Goal: Task Accomplishment & Management: Use online tool/utility

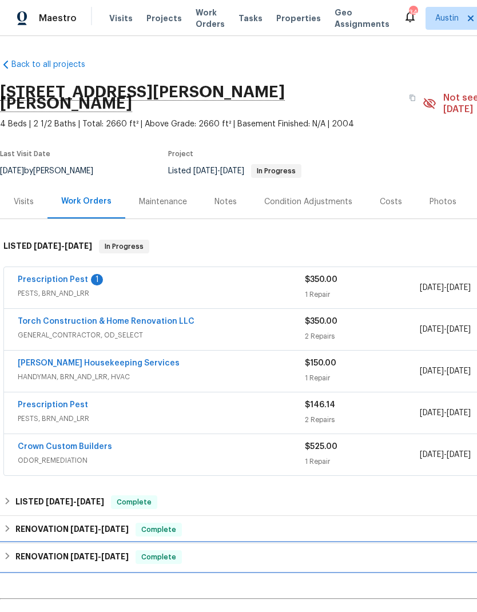
click at [243, 551] on div "RENOVATION 2/10/25 - 2/21/25 Complete" at bounding box center [323, 558] width 640 height 14
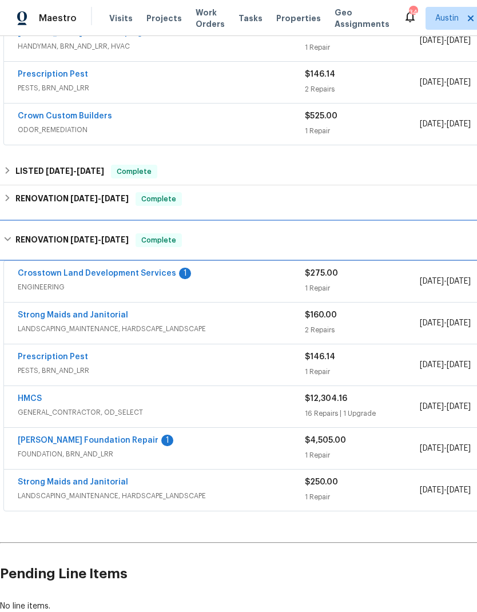
scroll to position [331, 0]
click at [96, 236] on div "RENOVATION 2/10/25 - 2/21/25 Complete" at bounding box center [323, 240] width 647 height 37
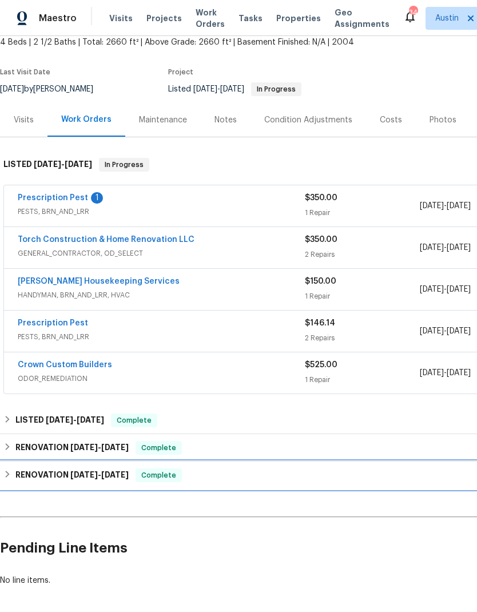
scroll to position [76, 0]
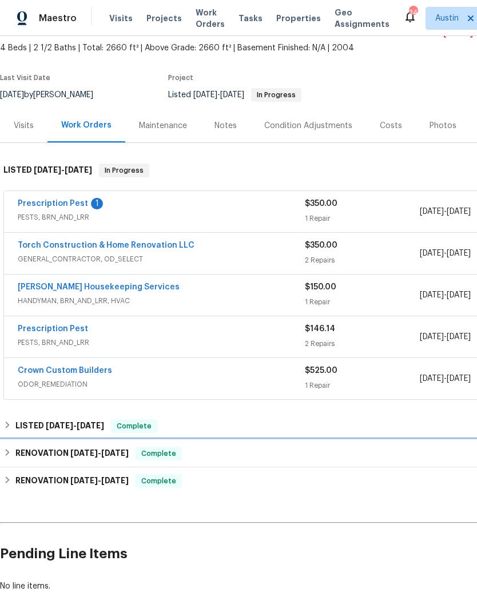
click at [88, 449] on span "[DATE]" at bounding box center [83, 453] width 27 height 8
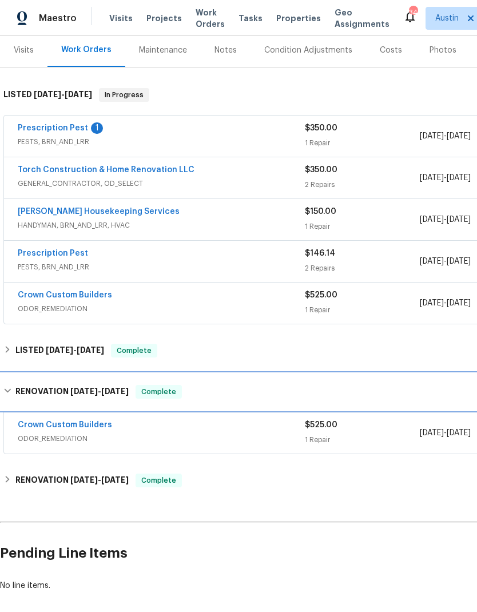
scroll to position [151, 1]
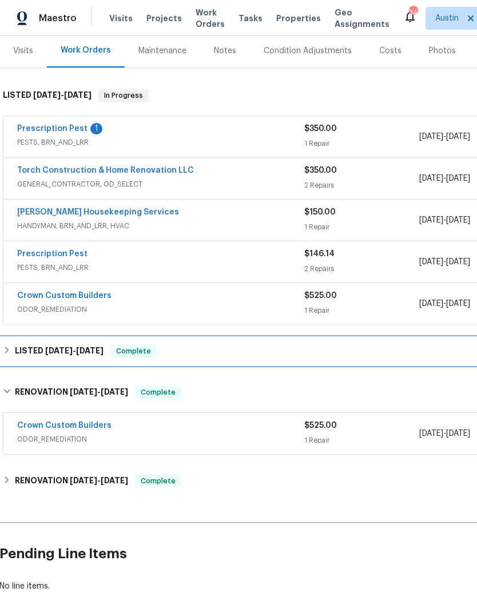
click at [21, 345] on h6 "LISTED 3/7/25 - 3/10/25" at bounding box center [59, 352] width 89 height 14
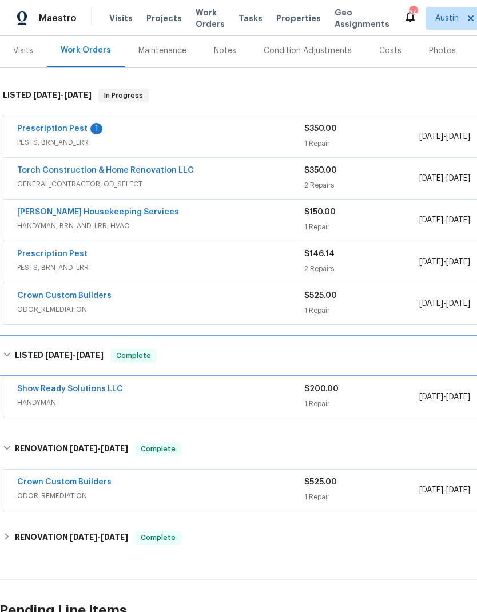
click at [33, 349] on h6 "LISTED 3/7/25 - 3/10/25" at bounding box center [59, 356] width 89 height 14
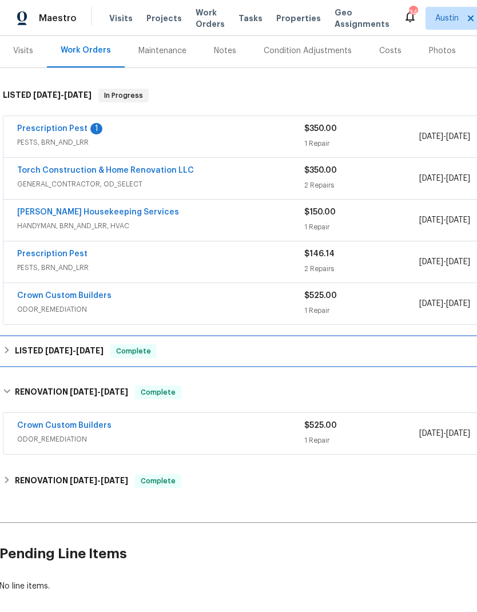
click at [27, 345] on h6 "LISTED 3/7/25 - 3/10/25" at bounding box center [59, 352] width 89 height 14
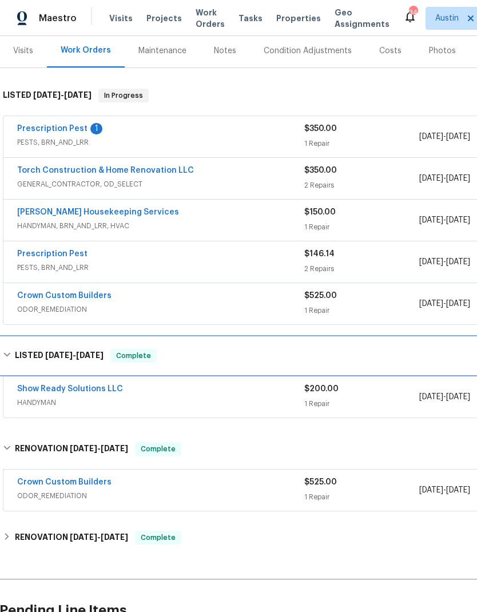
click at [30, 349] on h6 "LISTED 3/7/25 - 3/10/25" at bounding box center [59, 356] width 89 height 14
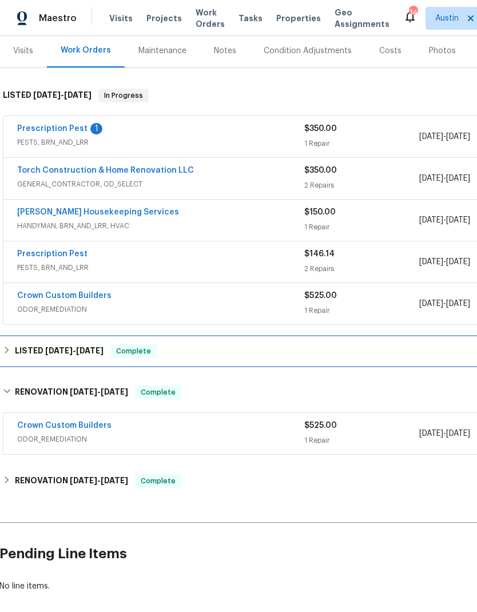
scroll to position [46, 0]
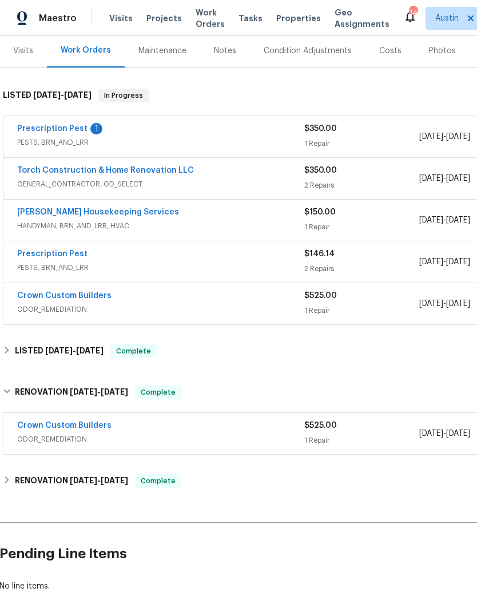
click at [65, 468] on div "RENOVATION 2/10/25 - 2/21/25 Complete" at bounding box center [322, 481] width 647 height 27
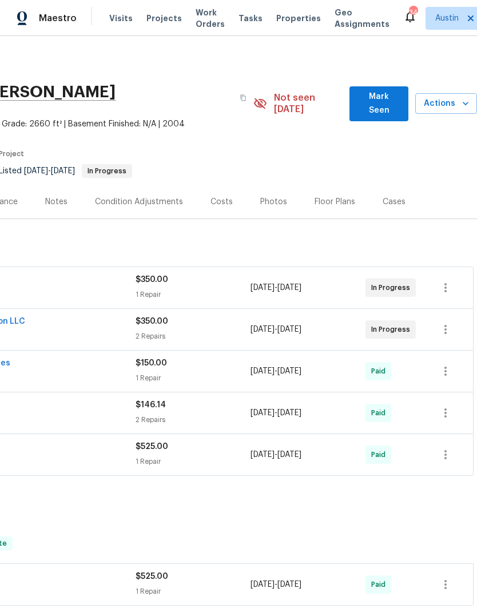
scroll to position [0, 169]
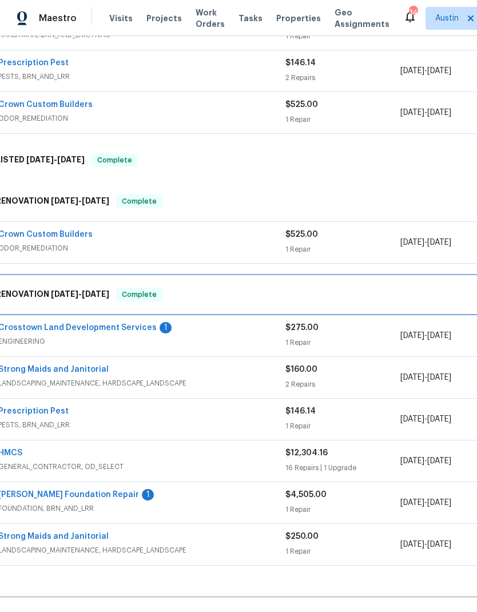
click at [26, 288] on h6 "RENOVATION 2/10/25 - 2/21/25" at bounding box center [52, 295] width 113 height 14
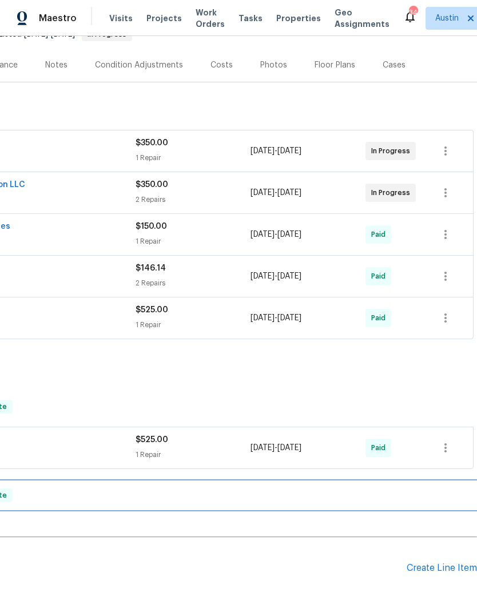
scroll to position [137, 169]
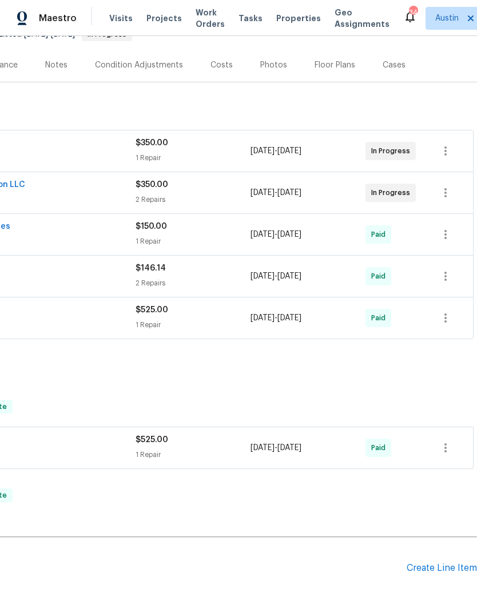
click at [438, 563] on div "Create Line Item" at bounding box center [442, 568] width 70 height 11
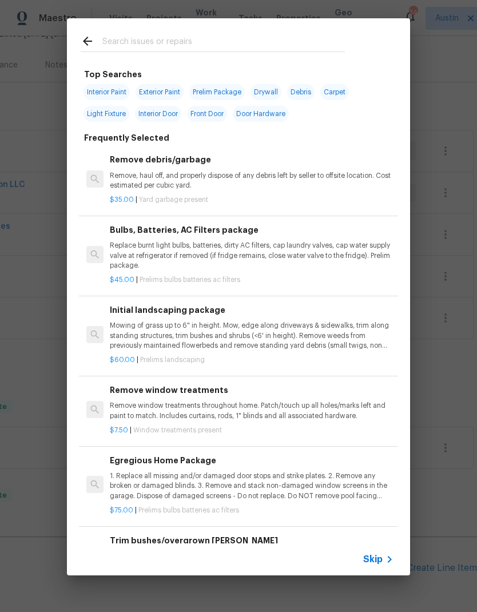
click at [193, 46] on input "text" at bounding box center [223, 42] width 243 height 17
type input "Flooring"
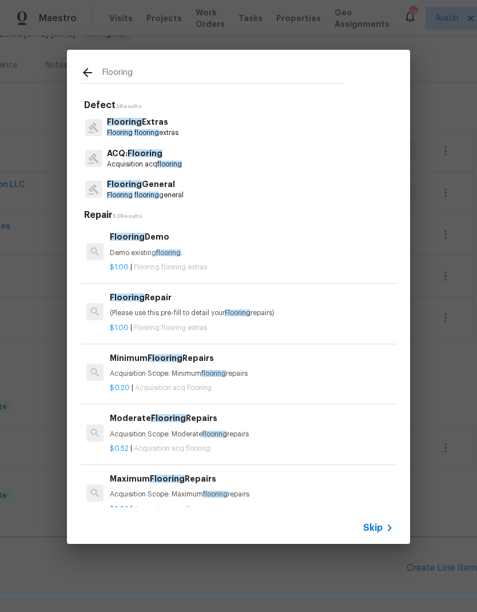
click at [178, 190] on p "Flooring General" at bounding box center [145, 185] width 77 height 12
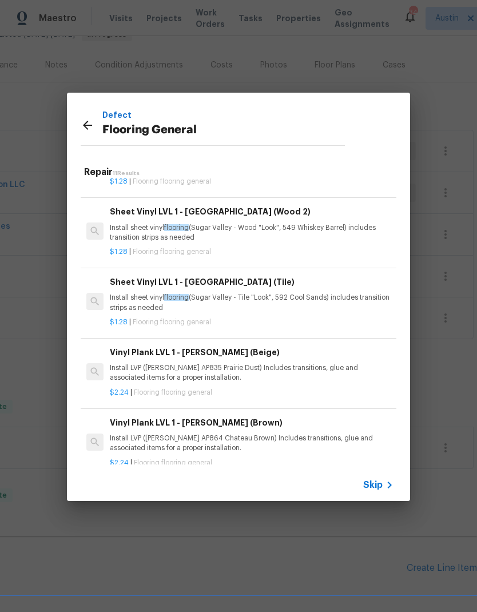
scroll to position [53, 0]
click at [301, 385] on div "$2.24 | Flooring flooring general" at bounding box center [252, 391] width 284 height 14
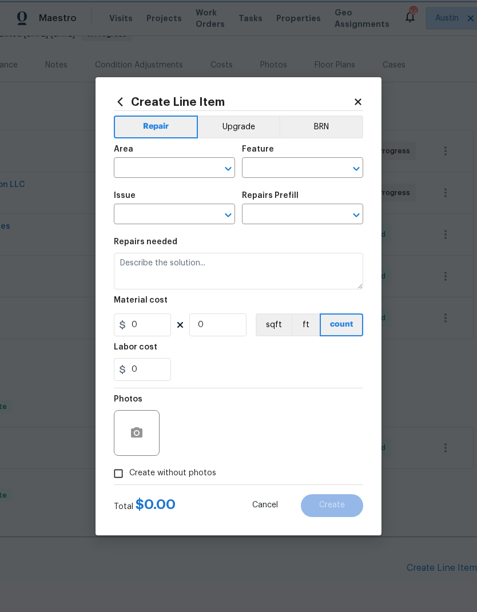
type input "Overall Flooring"
type input "Flooring General"
type input "Vinyl Plank LVL 1 - Knighton (Beige) $2.24"
type textarea "Install LVP (Knighton AP835 Prairie Dust) Includes transitions, glue and associ…"
type input "2.24"
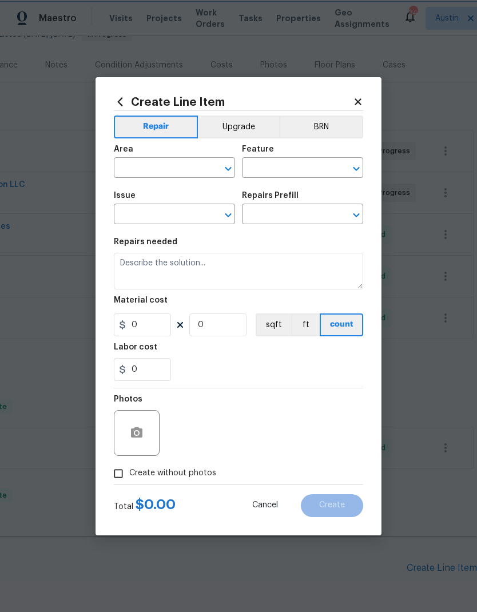
type input "1"
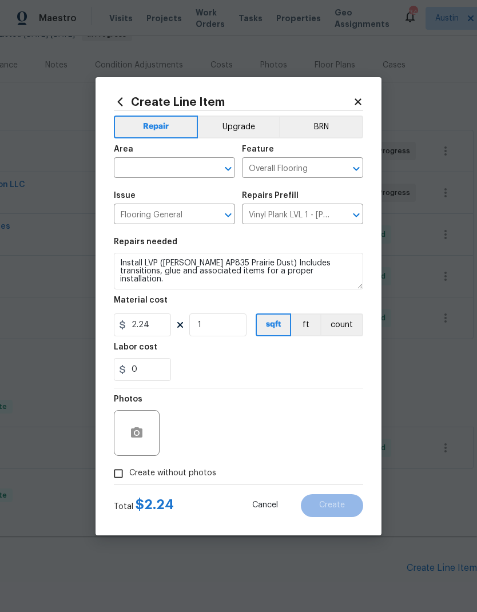
click at [179, 170] on input "text" at bounding box center [158, 169] width 89 height 18
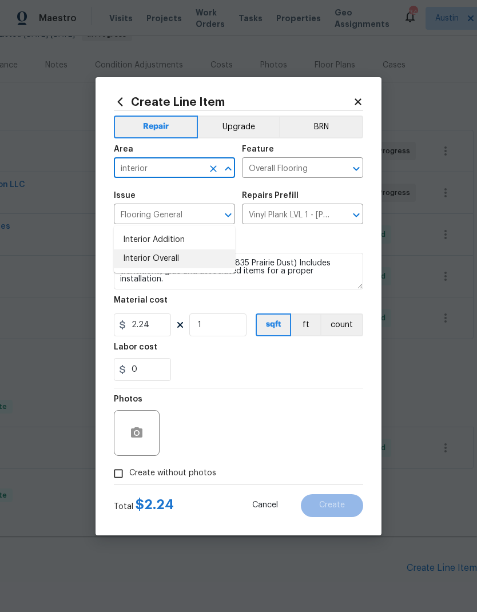
click at [188, 250] on li "Interior Overall" at bounding box center [174, 259] width 121 height 19
type input "Interior Overall"
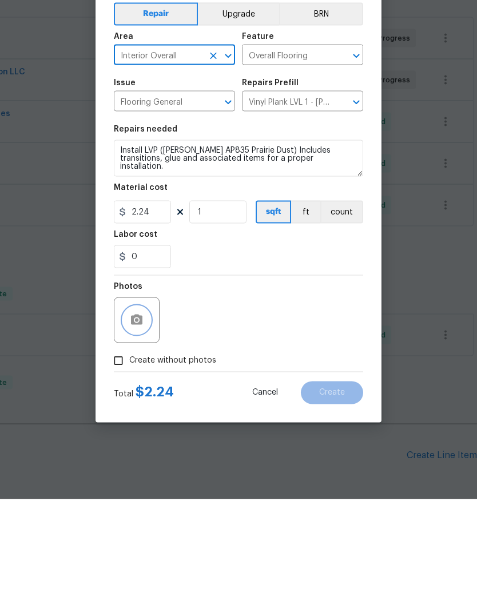
click at [131, 426] on icon "button" at bounding box center [137, 433] width 14 height 14
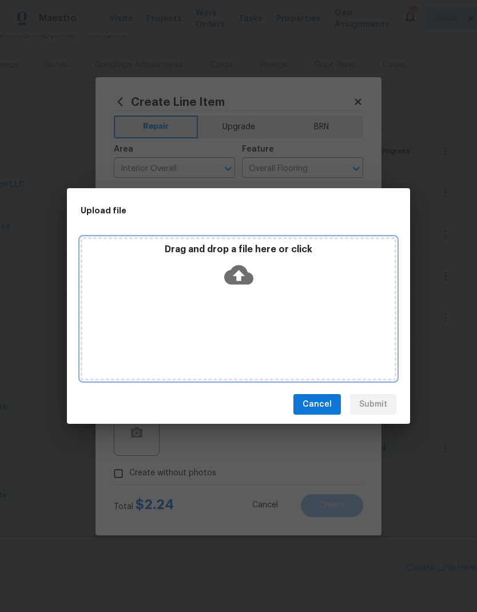
click at [240, 266] on icon at bounding box center [238, 275] width 29 height 19
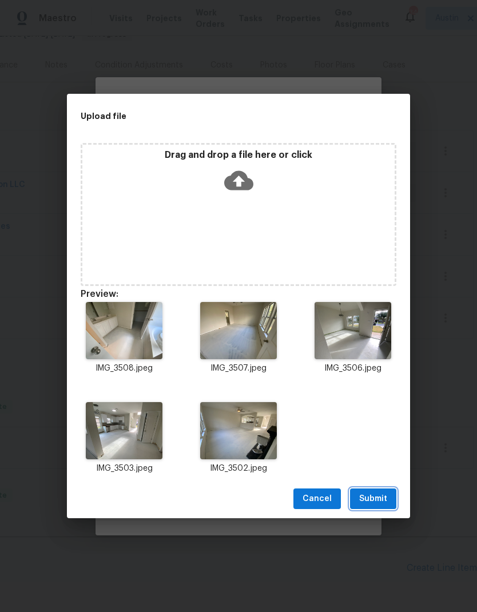
click at [380, 507] on button "Submit" at bounding box center [373, 499] width 46 height 21
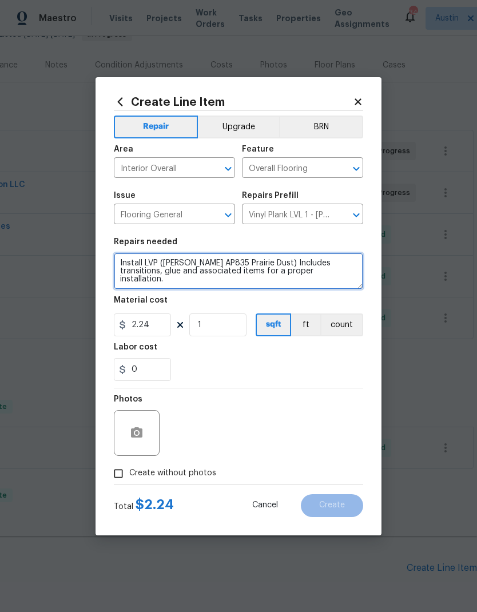
click at [118, 262] on textarea "Install LVP (Knighton AP835 Prairie Dust) Includes transitions, glue and associ…" at bounding box center [239, 271] width 250 height 37
click at [127, 256] on textarea "Install LVP (Knighton AP835 Prairie Dust) Includes transitions, glue and associ…" at bounding box center [239, 271] width 250 height 37
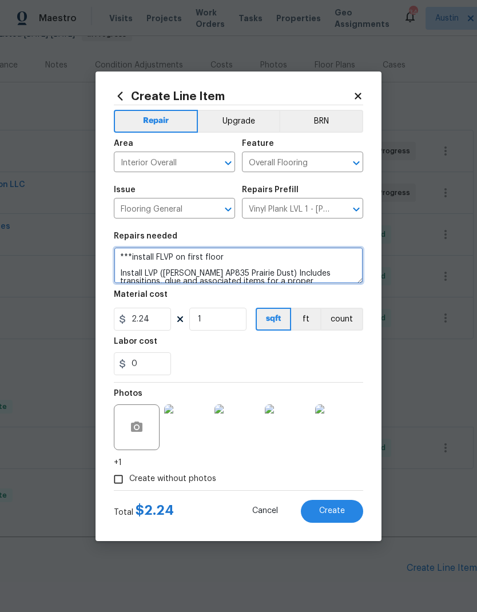
click at [157, 261] on textarea "***install FLVP on first floor Install LVP (Knighton AP835 Prairie Dust) Includ…" at bounding box center [239, 265] width 250 height 37
click at [151, 254] on textarea "***install measure for FLVP on first floor Install LVP (Knighton AP835 Prairie …" at bounding box center [239, 265] width 250 height 37
click at [262, 260] on textarea "*** measure for FLVP on first floor Install LVP (Knighton AP835 Prairie Dust) I…" at bounding box center [239, 265] width 250 height 37
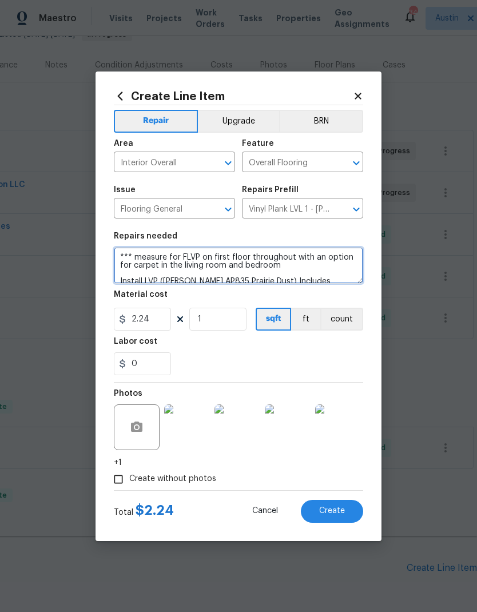
click at [231, 268] on textarea "*** measure for FLVP on first floor throughout with an option for carpet in the…" at bounding box center [239, 265] width 250 height 37
click at [314, 264] on textarea "*** measure for FLVP on first floor throughout with an option for carpet in the…" at bounding box center [239, 265] width 250 height 37
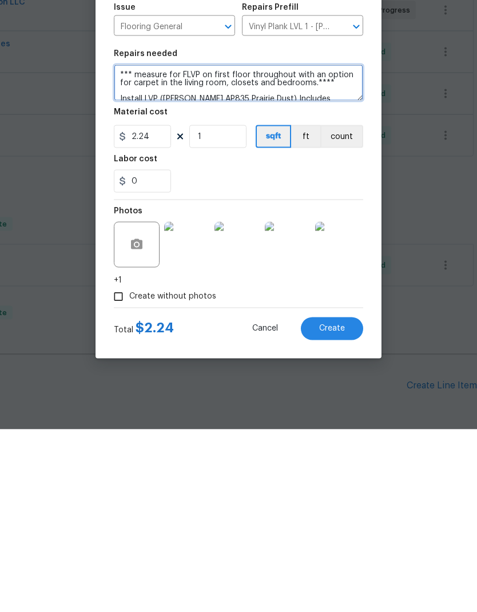
type textarea "*** measure for FLVP on first floor throughout with an option for carpet in the…"
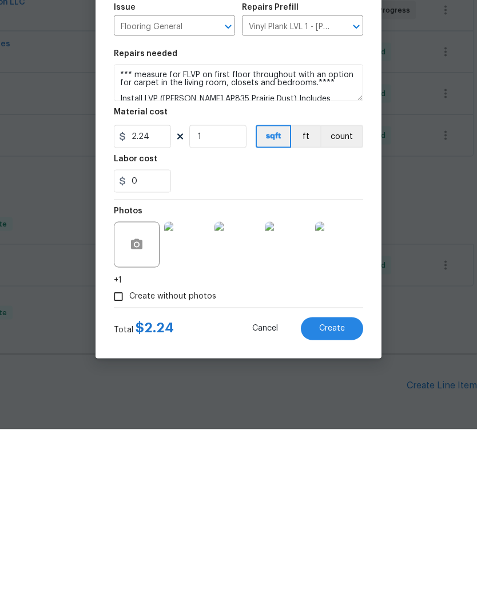
click at [338, 507] on span "Create" at bounding box center [332, 511] width 26 height 9
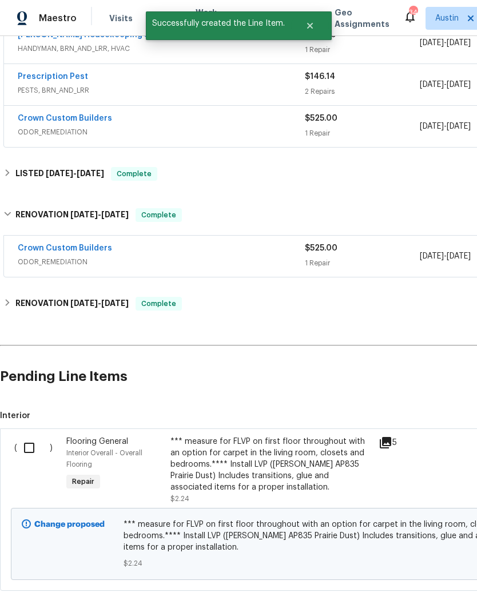
scroll to position [328, 0]
click at [27, 437] on input "checkbox" at bounding box center [33, 449] width 33 height 24
checkbox input "true"
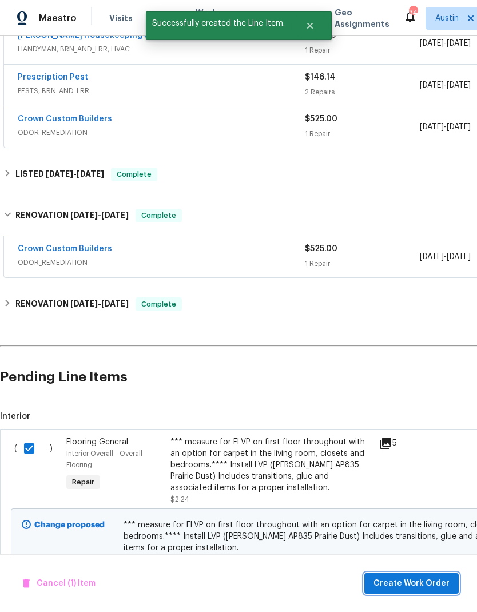
click at [427, 586] on span "Create Work Order" at bounding box center [412, 584] width 76 height 14
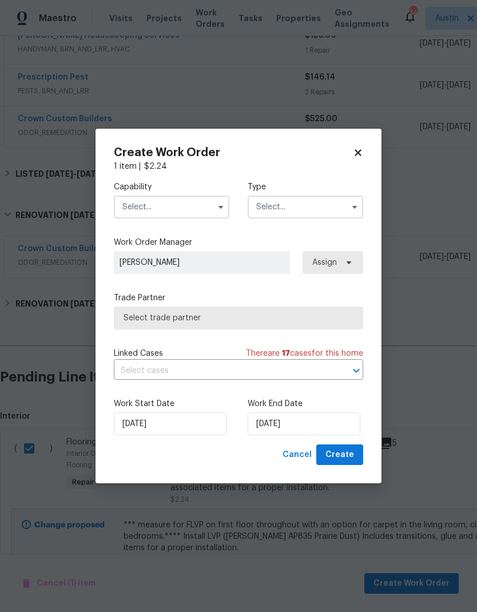
click at [204, 218] on input "text" at bounding box center [172, 207] width 116 height 23
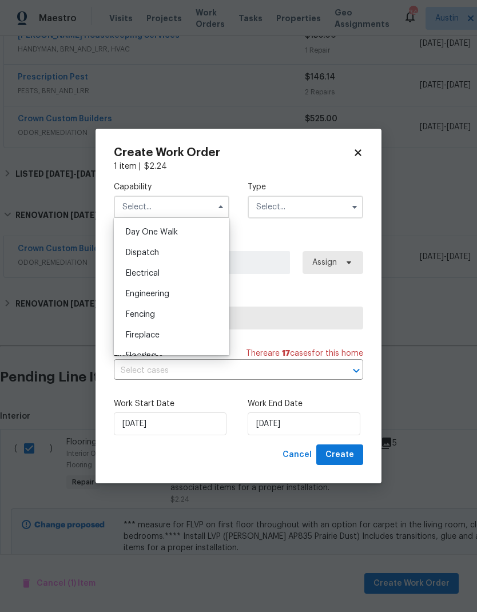
scroll to position [353, 0]
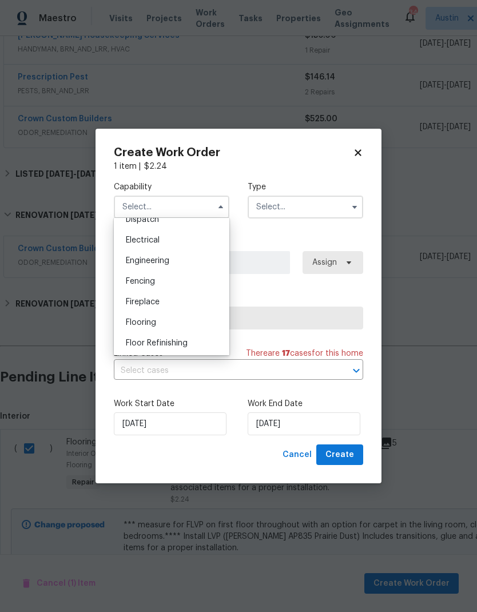
click at [182, 324] on div "Flooring" at bounding box center [172, 323] width 110 height 21
type input "Flooring"
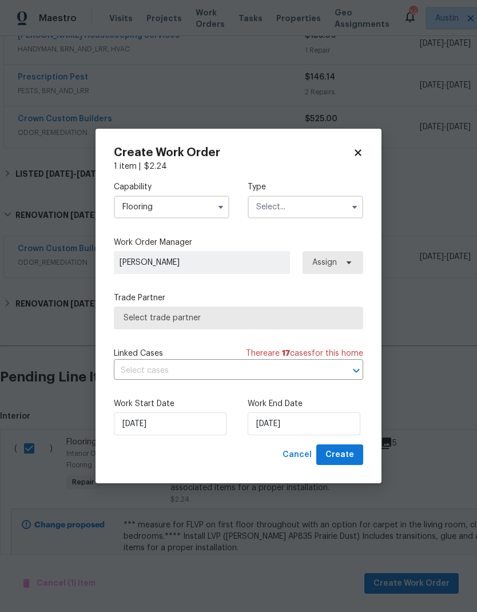
click at [313, 202] on input "text" at bounding box center [306, 207] width 116 height 23
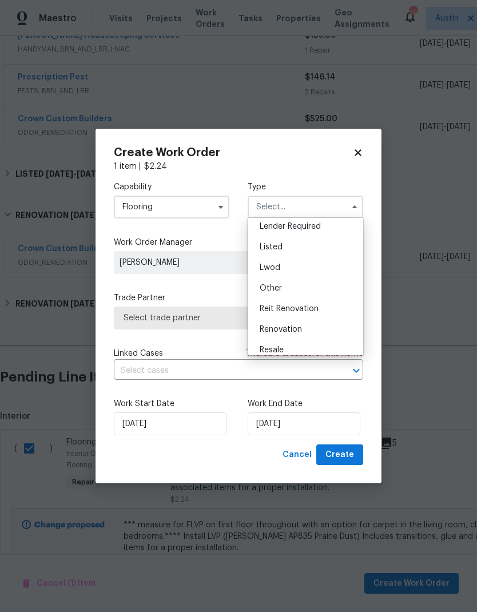
scroll to position [86, 0]
click at [325, 253] on div "Listed" at bounding box center [306, 248] width 110 height 21
type input "Listed"
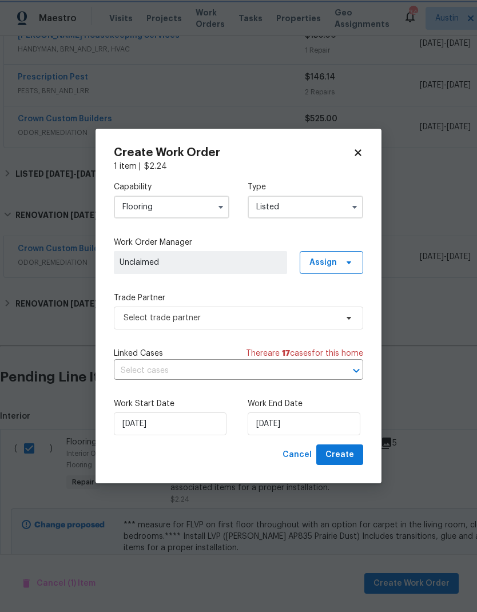
scroll to position [0, 0]
click at [346, 260] on icon at bounding box center [349, 262] width 9 height 9
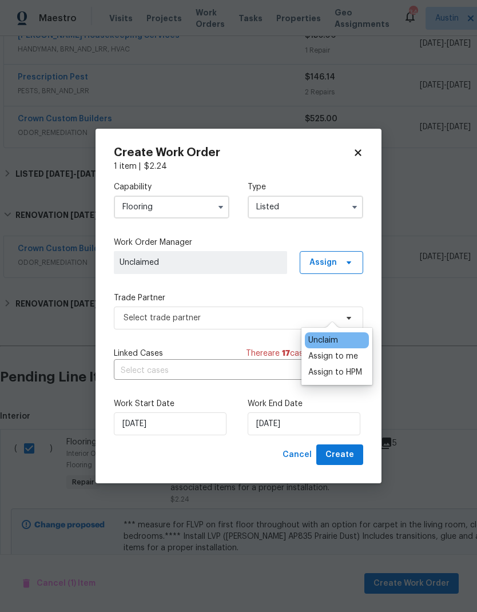
click at [357, 351] on div "Assign to me" at bounding box center [334, 356] width 50 height 11
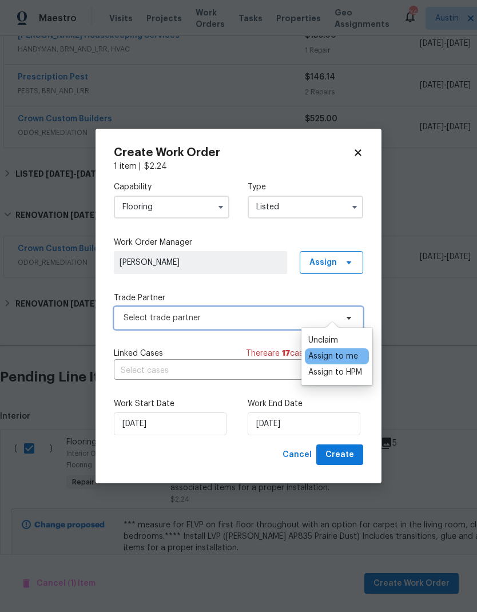
click at [263, 323] on span "Select trade partner" at bounding box center [231, 318] width 214 height 11
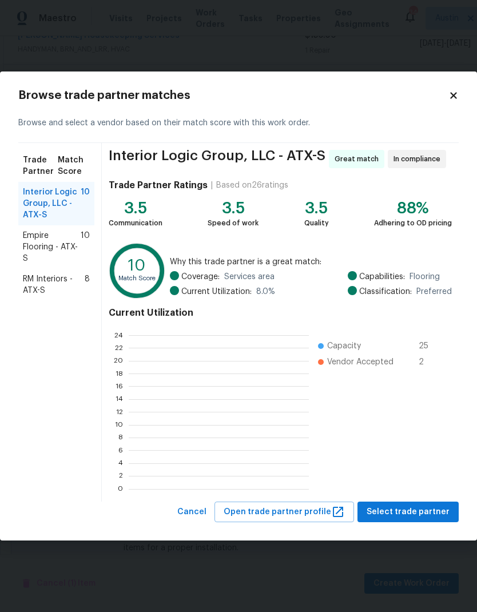
scroll to position [160, 180]
click at [69, 284] on span "RM Interiors - ATX-S" at bounding box center [54, 285] width 62 height 23
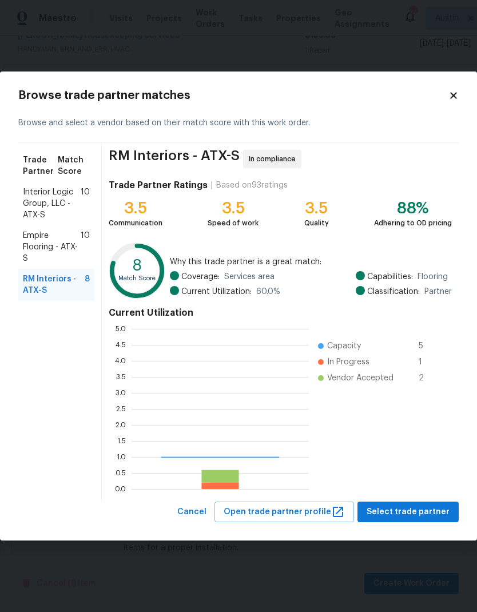
scroll to position [160, 177]
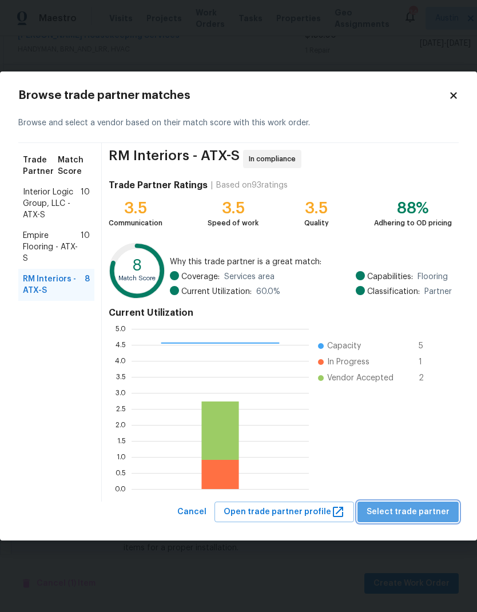
click at [430, 515] on span "Select trade partner" at bounding box center [408, 512] width 83 height 14
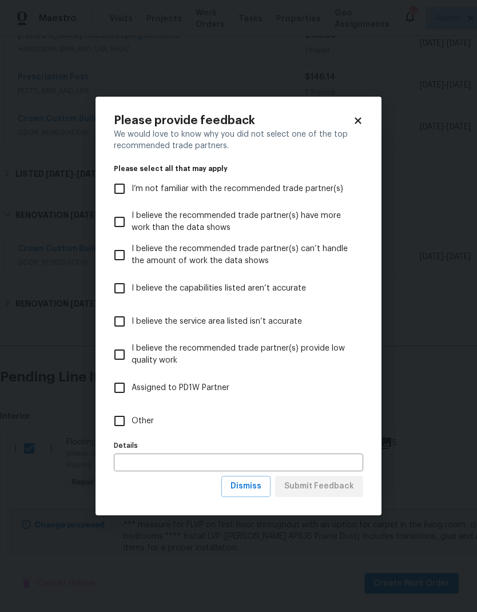
click at [118, 420] on input "Other" at bounding box center [120, 421] width 24 height 24
checkbox input "true"
click at [335, 485] on span "Submit Feedback" at bounding box center [319, 487] width 70 height 14
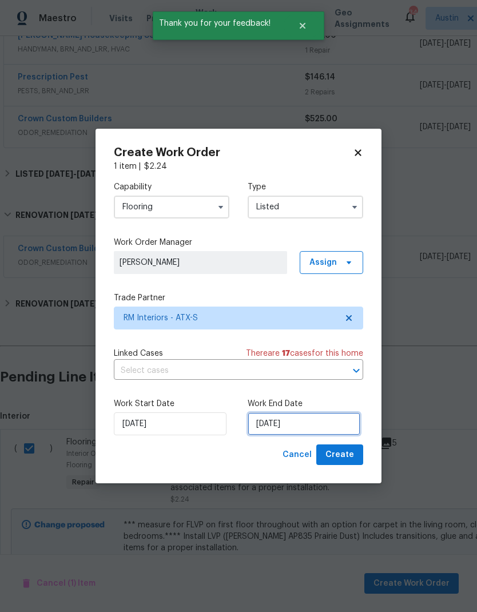
click at [314, 426] on input "[DATE]" at bounding box center [304, 424] width 113 height 23
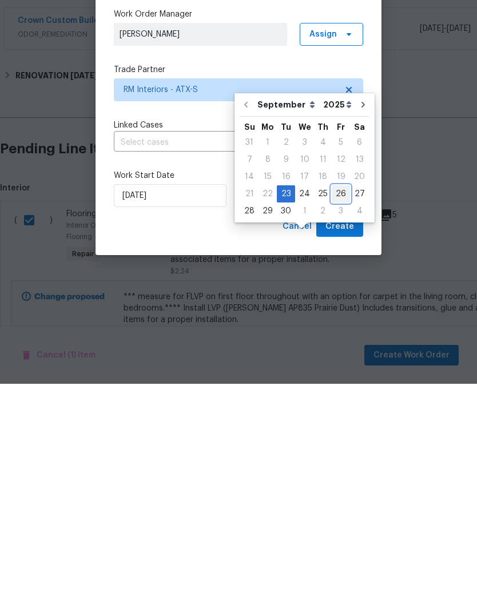
click at [338, 414] on div "26" at bounding box center [341, 422] width 18 height 16
type input "[DATE]"
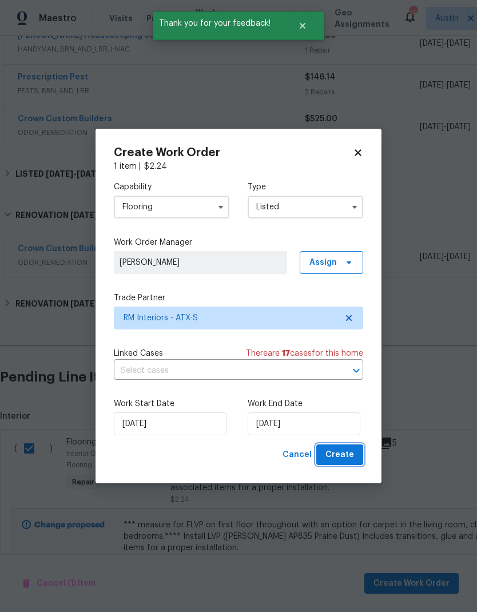
click at [347, 457] on span "Create" at bounding box center [340, 455] width 29 height 14
checkbox input "false"
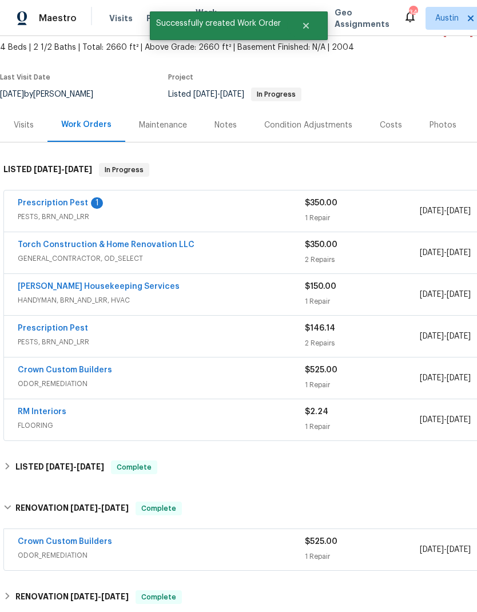
scroll to position [76, 0]
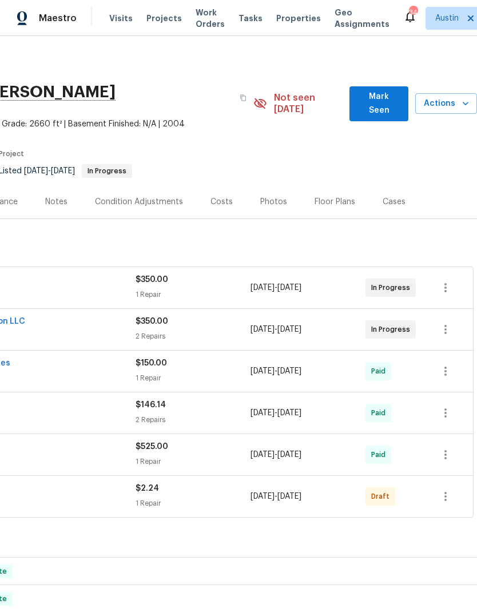
scroll to position [0, 169]
click at [445, 490] on icon "button" at bounding box center [446, 497] width 14 height 14
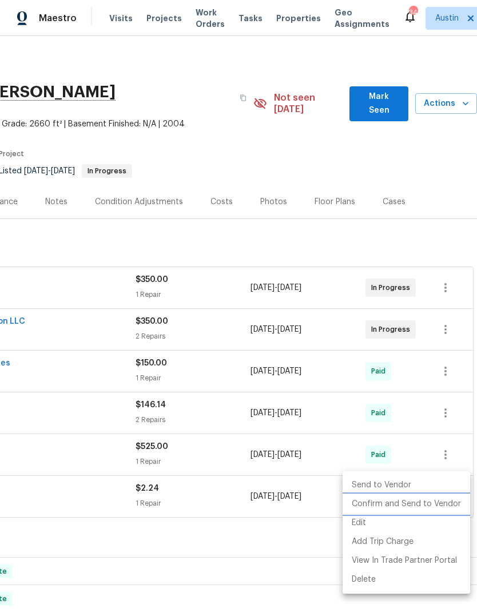
click at [436, 503] on li "Confirm and Send to Vendor" at bounding box center [407, 504] width 128 height 19
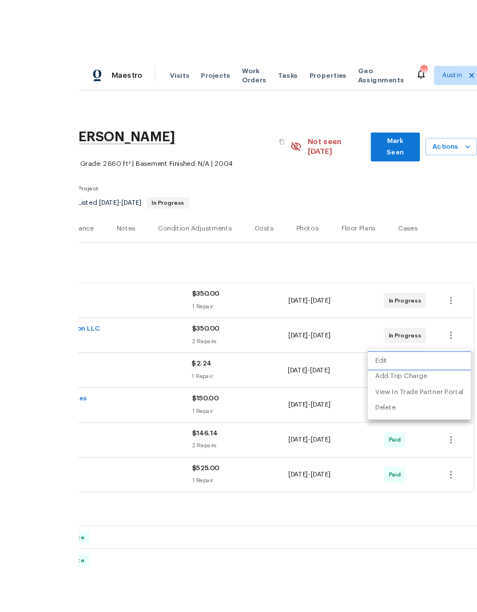
scroll to position [8, 0]
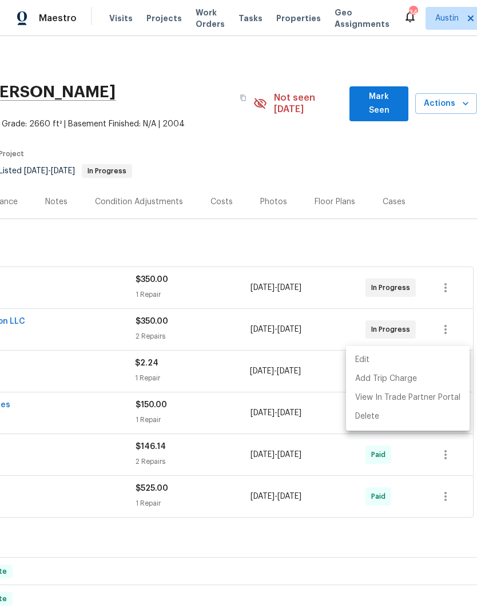
click at [441, 212] on div at bounding box center [238, 306] width 477 height 612
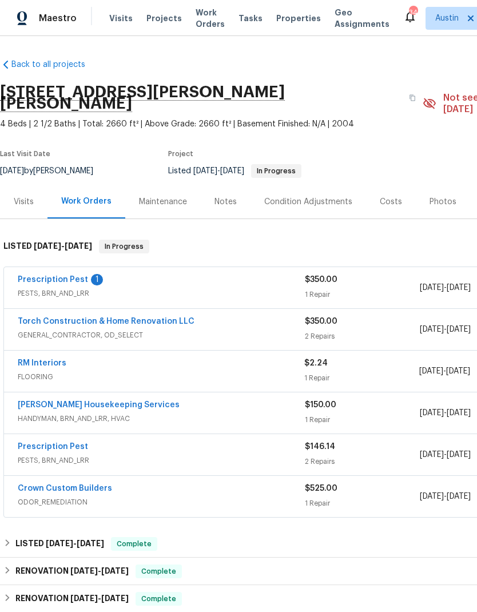
scroll to position [0, 0]
click at [42, 359] on link "RM Interiors" at bounding box center [42, 363] width 49 height 8
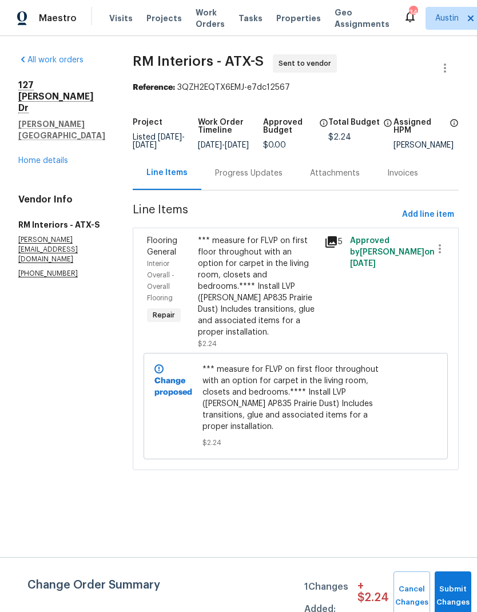
click at [264, 190] on div "Progress Updates" at bounding box center [248, 173] width 95 height 34
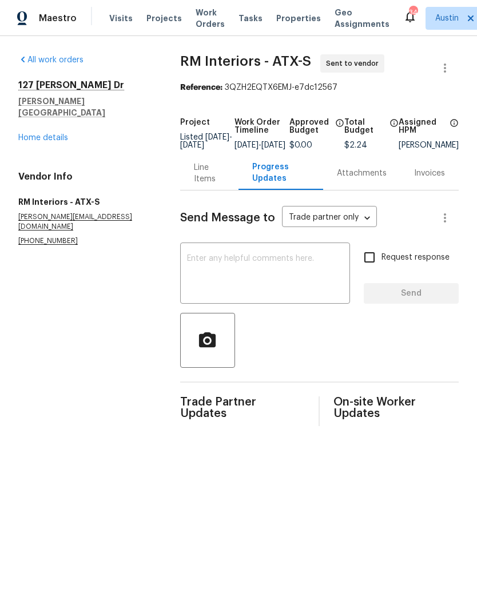
click at [263, 286] on textarea at bounding box center [265, 275] width 156 height 40
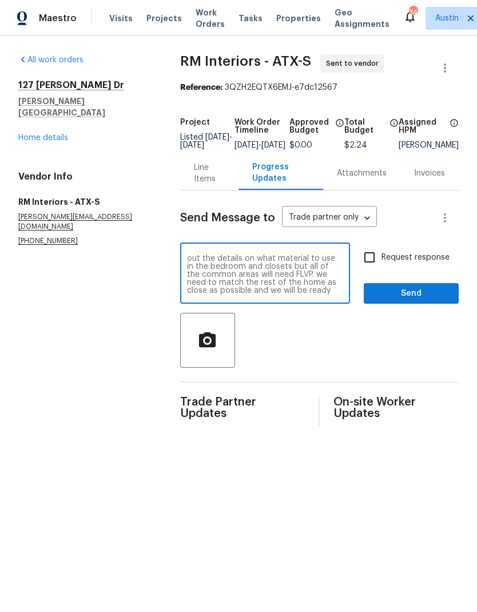
scroll to position [24, 0]
type textarea "Good morning. Home is vacant and ready to be measured. I’m still working out th…"
click at [434, 301] on span "Send" at bounding box center [411, 294] width 77 height 14
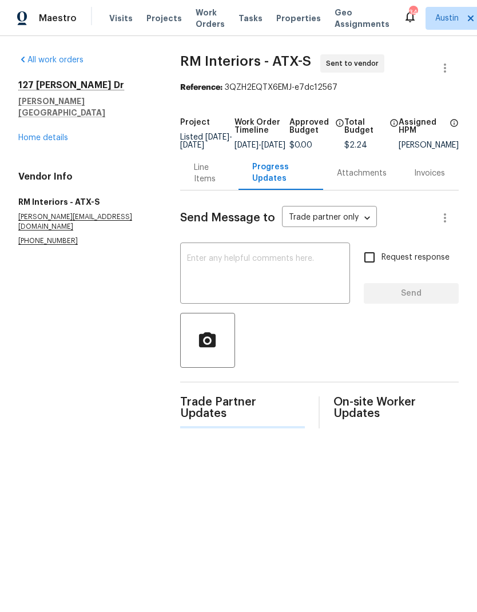
scroll to position [0, 0]
